Goal: Task Accomplishment & Management: Manage account settings

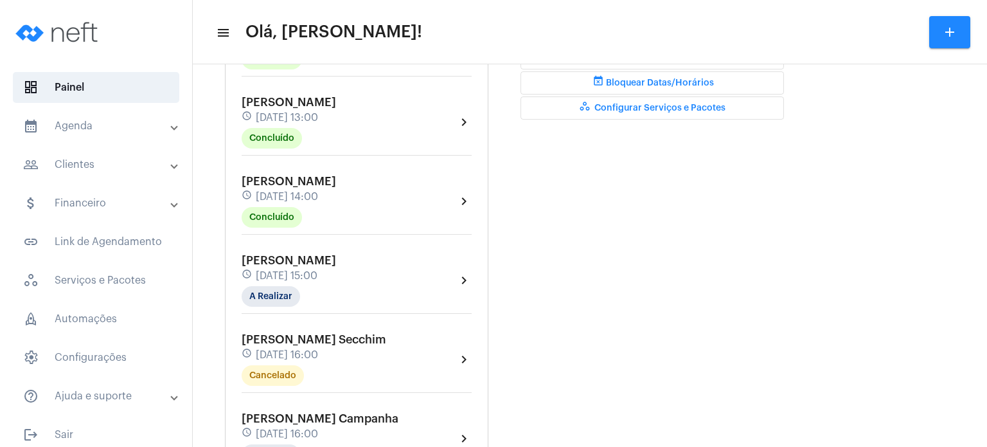
scroll to position [437, 0]
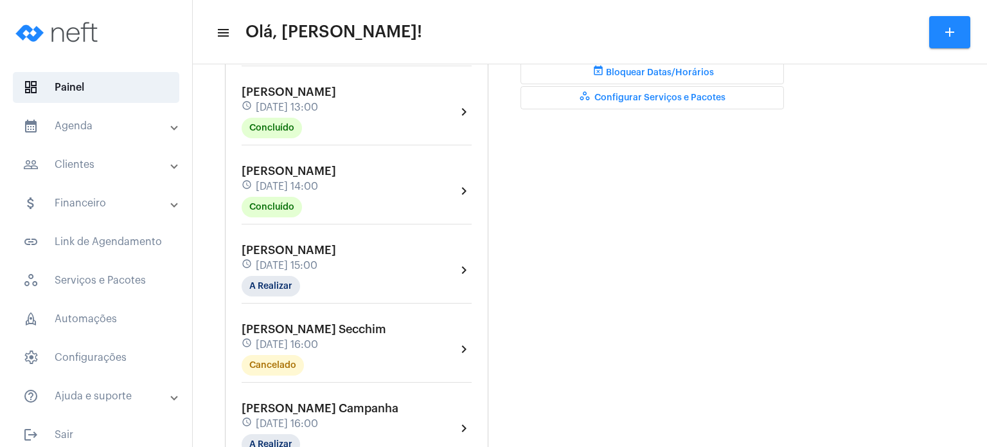
click at [318, 173] on div "[PERSON_NAME] schedule [DATE] 14:00 Concluído" at bounding box center [289, 191] width 94 height 53
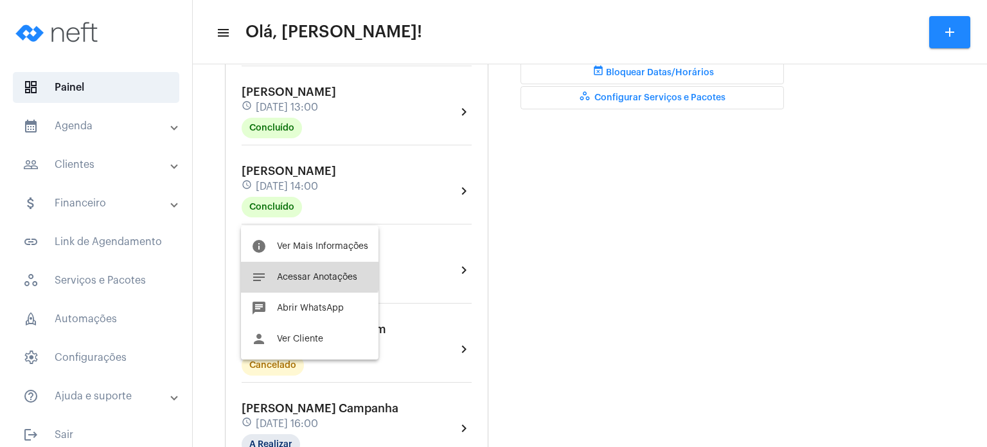
click at [307, 276] on span "Acessar Anotações" at bounding box center [317, 277] width 80 height 9
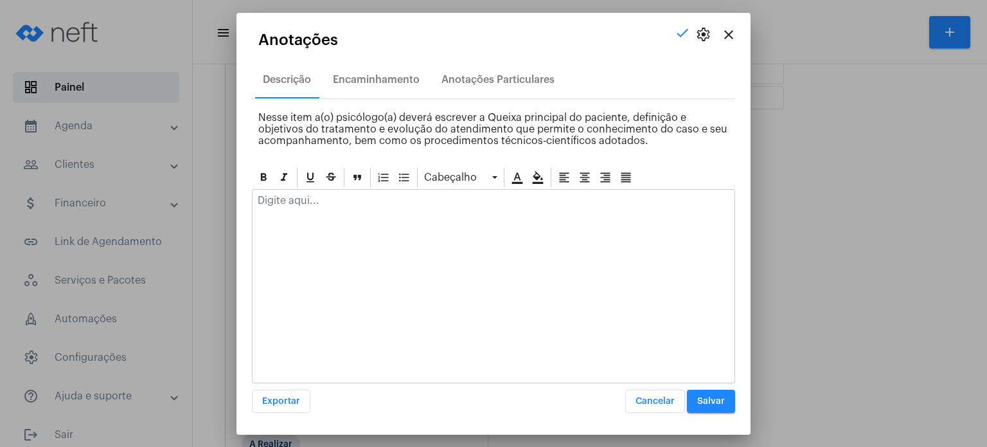
click at [343, 210] on div at bounding box center [494, 204] width 482 height 28
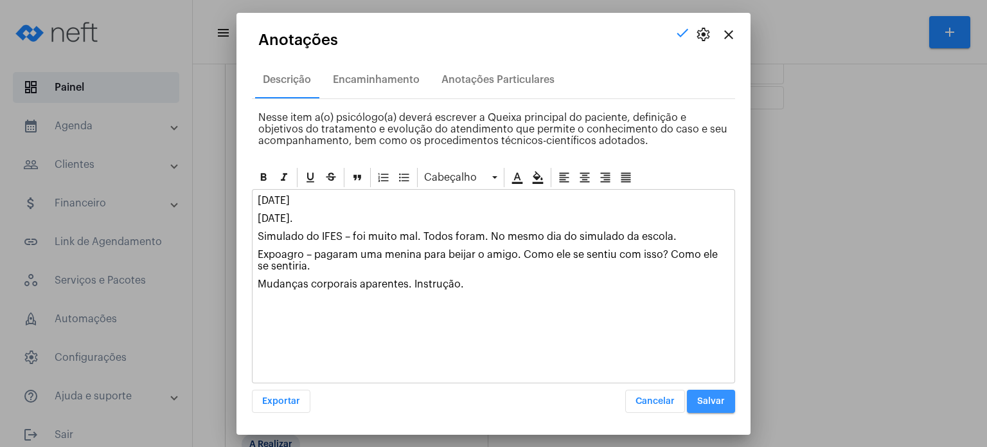
click at [712, 397] on span "Salvar" at bounding box center [711, 401] width 28 height 9
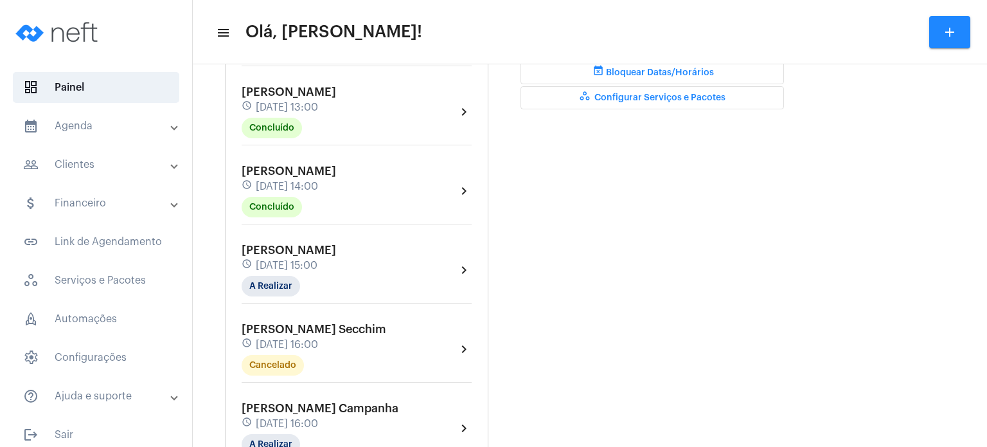
click at [336, 256] on span "[PERSON_NAME]" at bounding box center [289, 250] width 94 height 12
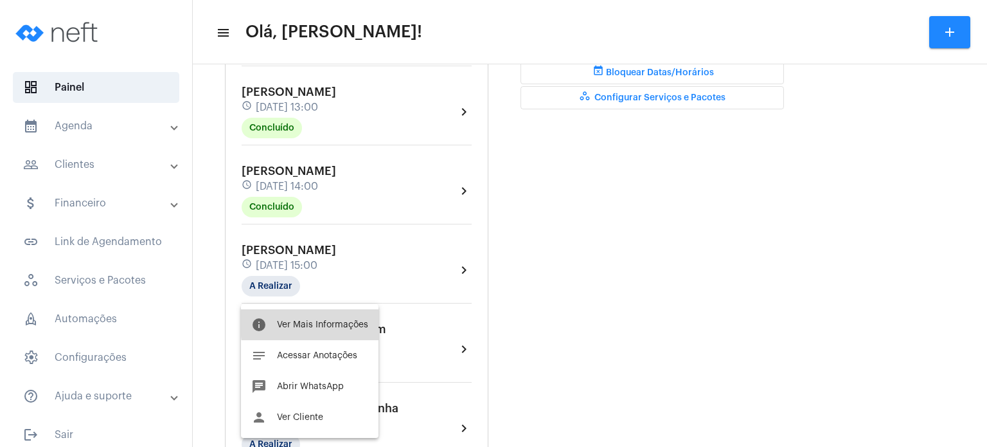
click at [330, 322] on span "Ver Mais Informações" at bounding box center [322, 324] width 91 height 9
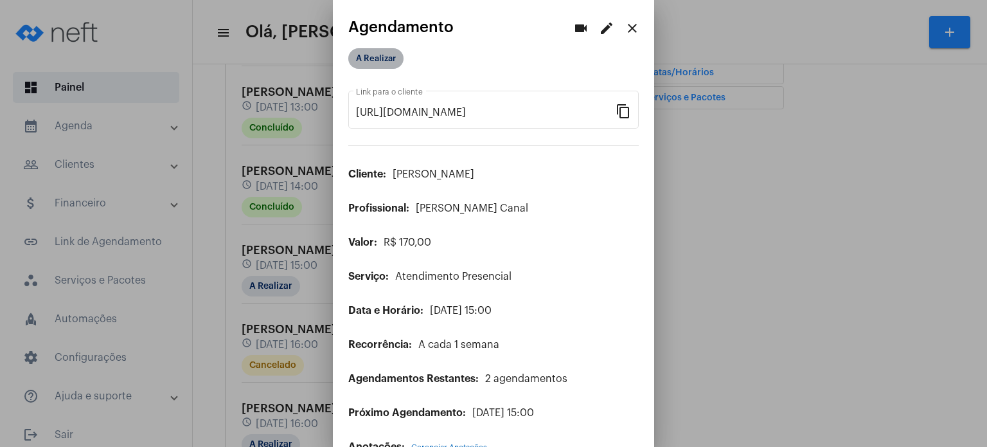
click at [385, 58] on mat-chip "A Realizar" at bounding box center [375, 58] width 55 height 21
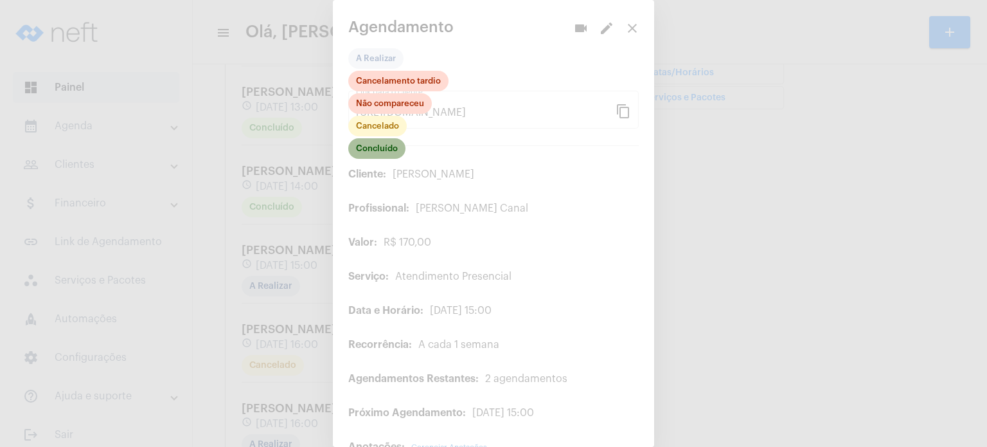
click at [391, 152] on mat-chip "Concluído" at bounding box center [376, 148] width 57 height 21
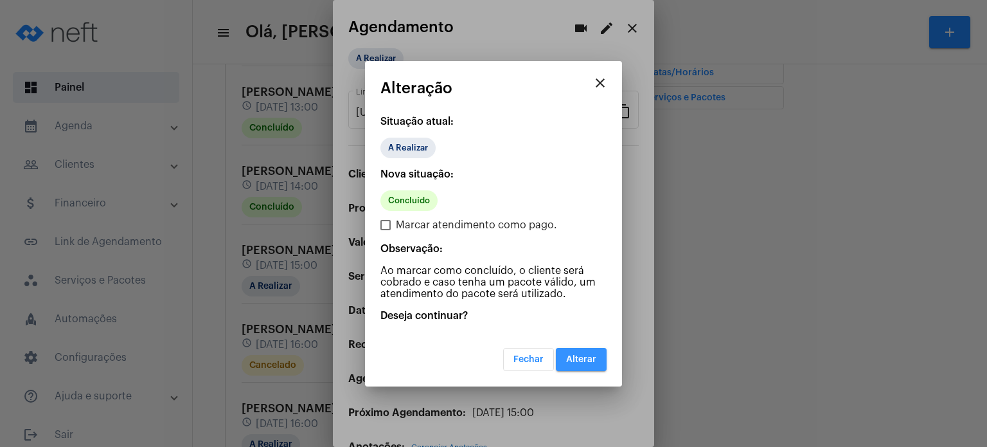
click at [583, 353] on button "Alterar" at bounding box center [581, 359] width 51 height 23
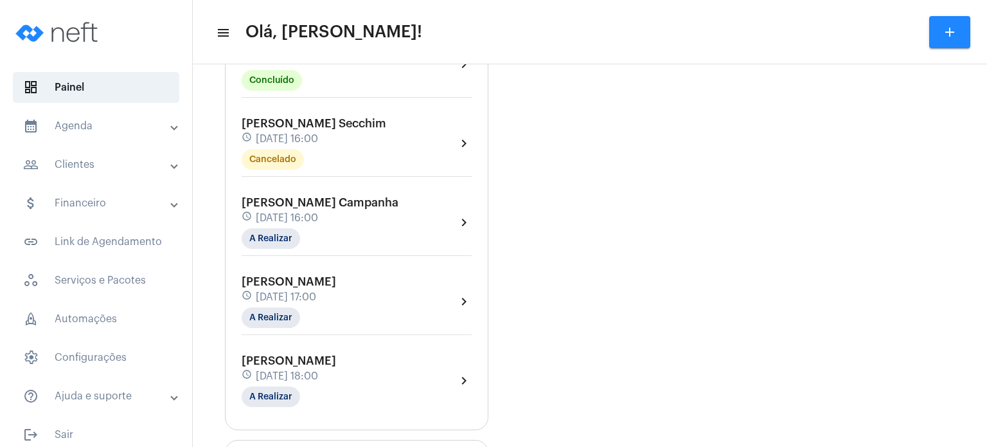
scroll to position [669, 0]
